Goal: Task Accomplishment & Management: Manage account settings

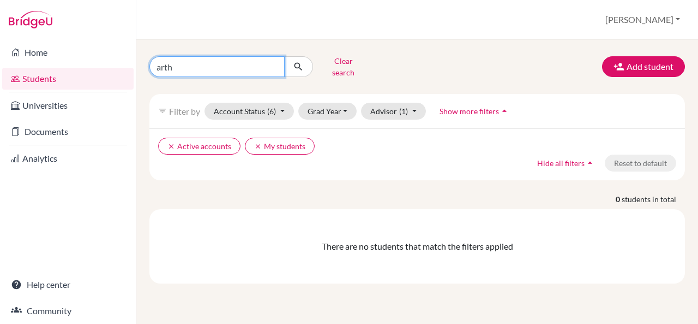
click at [246, 65] on input "arth" at bounding box center [216, 66] width 135 height 21
type input "a"
type input "mannat"
click button "submit" at bounding box center [298, 66] width 29 height 21
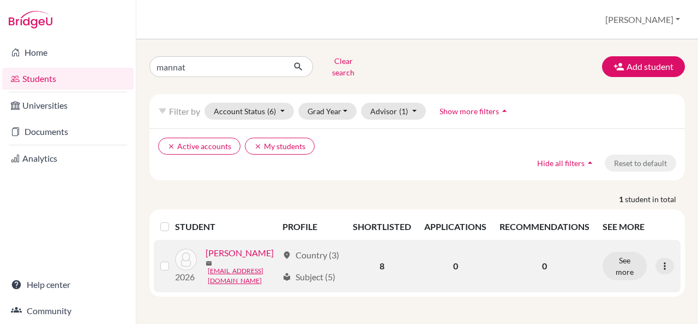
click at [206, 259] on link "[PERSON_NAME]" at bounding box center [240, 252] width 68 height 13
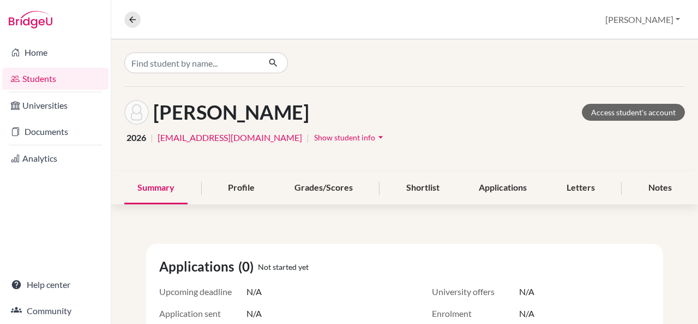
click at [375, 136] on icon "arrow_drop_down" at bounding box center [380, 136] width 11 height 11
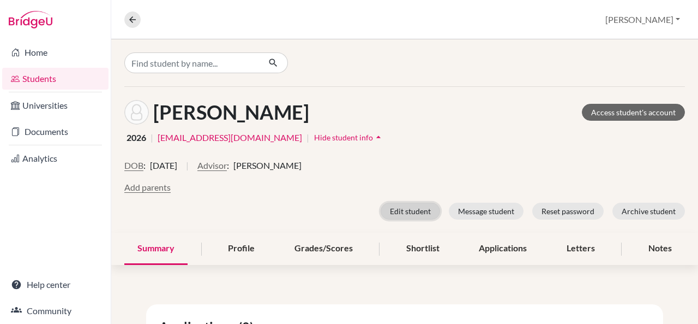
click at [403, 209] on button "Edit student" at bounding box center [410, 210] width 59 height 17
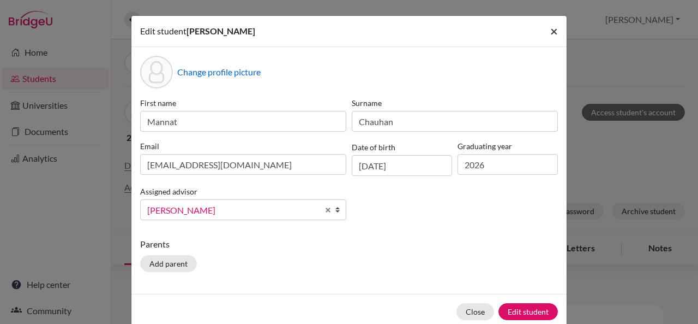
click at [553, 32] on span "×" at bounding box center [554, 31] width 8 height 16
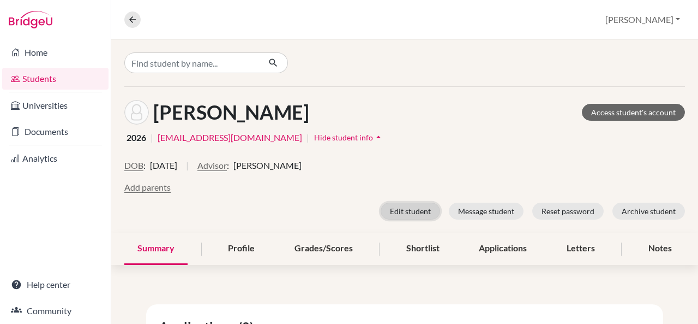
click at [394, 206] on button "Edit student" at bounding box center [410, 210] width 59 height 17
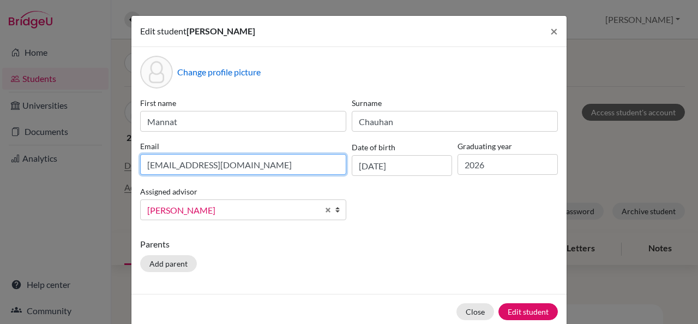
click at [261, 165] on input "[EMAIL_ADDRESS][DOMAIN_NAME]" at bounding box center [243, 164] width 206 height 21
click at [172, 165] on input "[EMAIL_ADDRESS][DOMAIN_NAME]" at bounding box center [243, 164] width 206 height 21
click at [257, 165] on input "[EMAIL_ADDRESS][DOMAIN_NAME]" at bounding box center [243, 164] width 206 height 21
type input "[EMAIL_ADDRESS][DOMAIN_NAME]"
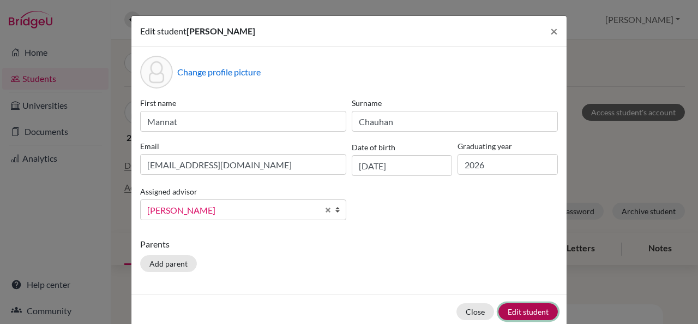
click at [513, 307] on button "Edit student" at bounding box center [528, 311] width 59 height 17
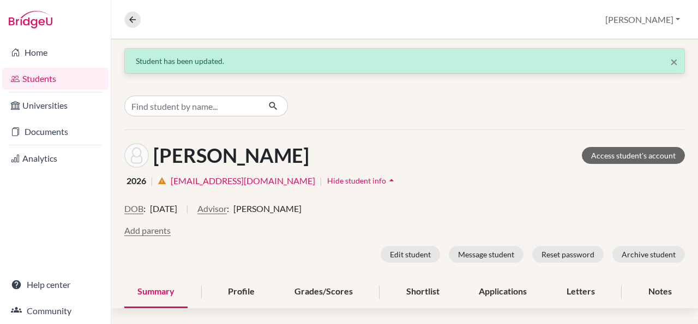
click at [386, 182] on icon "arrow_drop_up" at bounding box center [391, 180] width 11 height 11
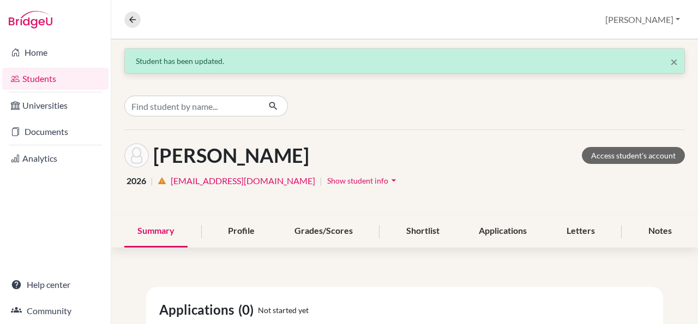
click at [388, 183] on icon "arrow_drop_down" at bounding box center [393, 180] width 11 height 11
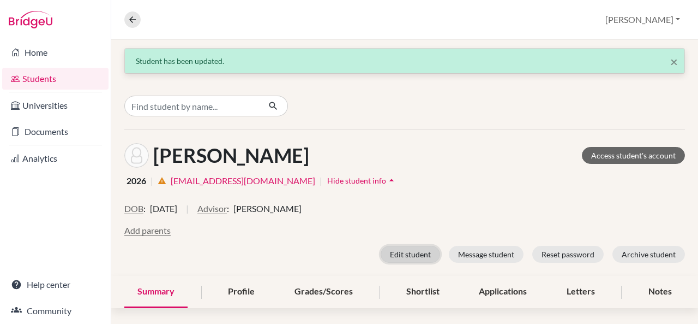
click at [398, 253] on button "Edit student" at bounding box center [410, 253] width 59 height 17
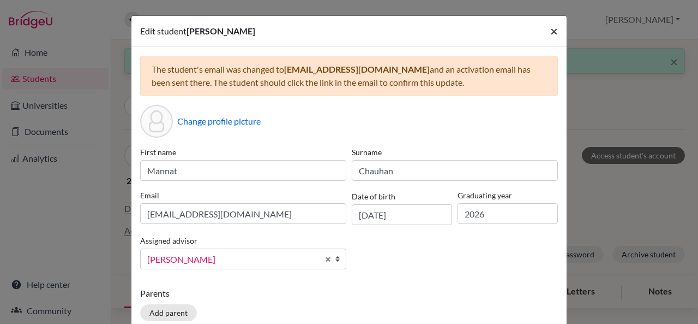
click at [550, 35] on span "×" at bounding box center [554, 31] width 8 height 16
